Goal: Find specific page/section: Find specific page/section

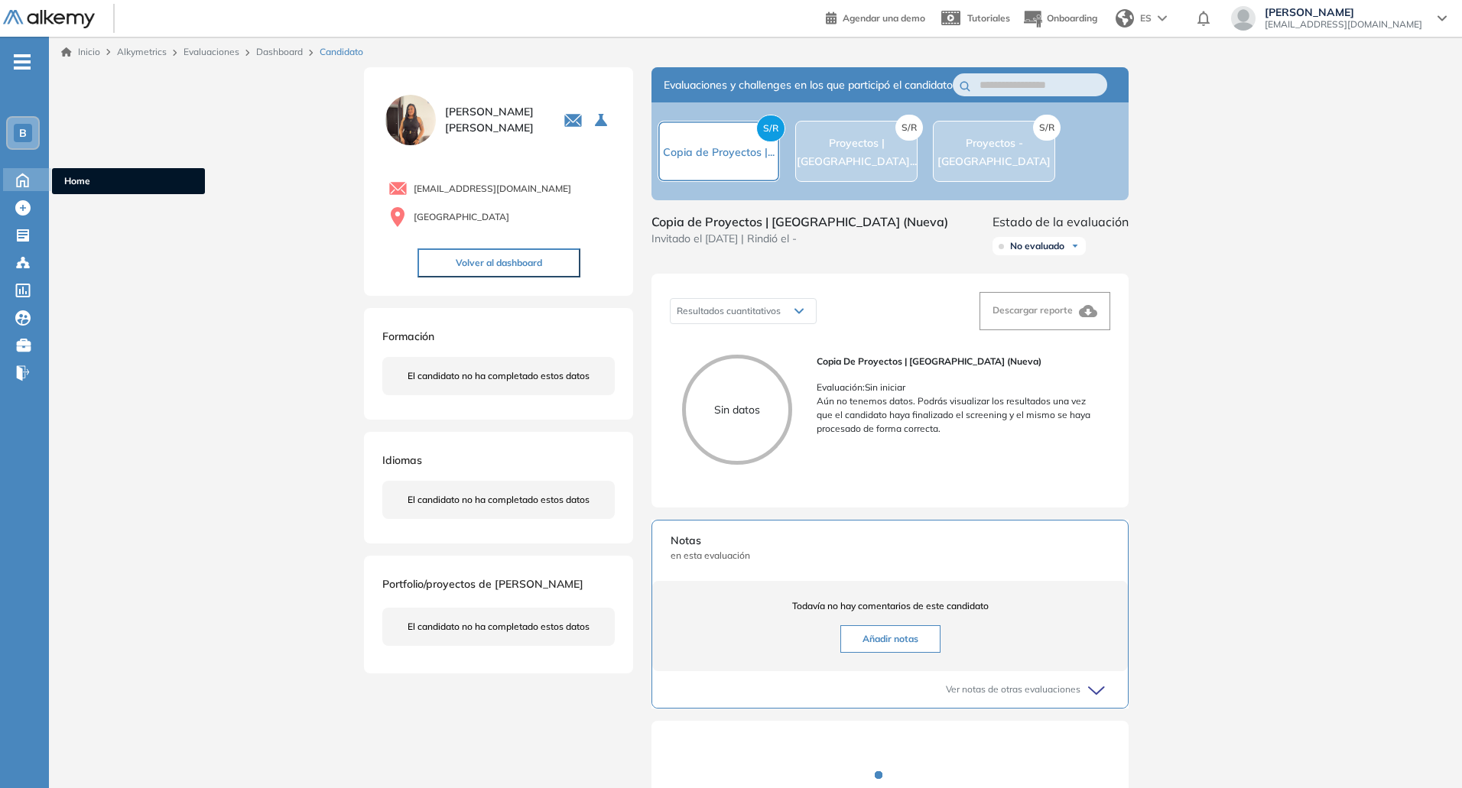
click at [24, 177] on icon at bounding box center [22, 179] width 27 height 18
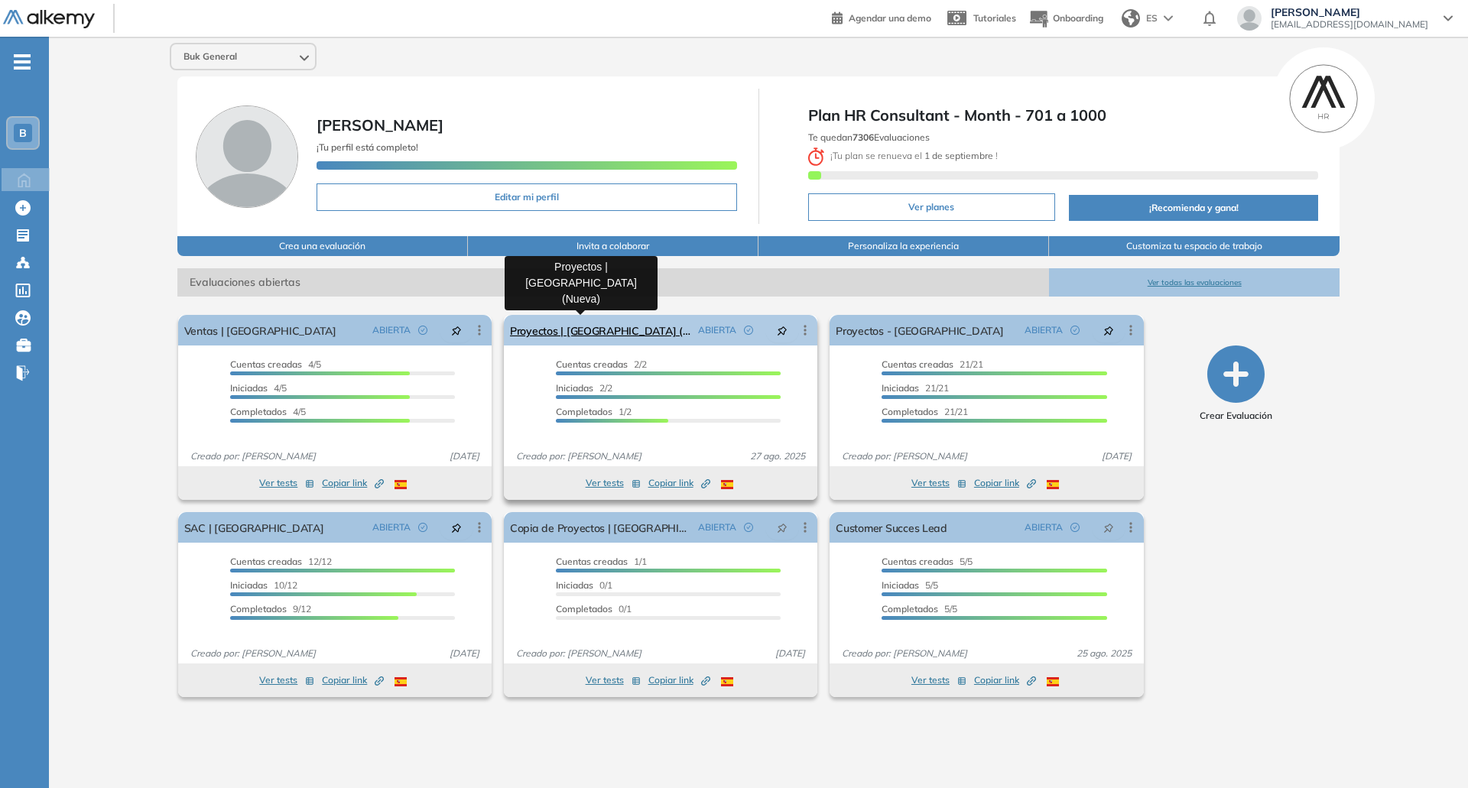
click at [558, 340] on link "Proyectos | [GEOGRAPHIC_DATA] (Nueva)" at bounding box center [601, 330] width 182 height 31
